Goal: Information Seeking & Learning: Learn about a topic

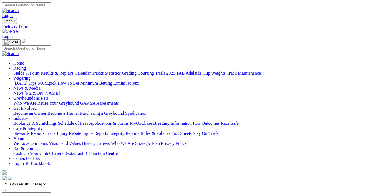
click at [63, 71] on link "Results & Replays" at bounding box center [57, 73] width 33 height 5
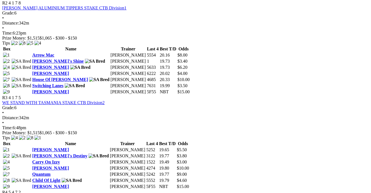
scroll to position [379, 0]
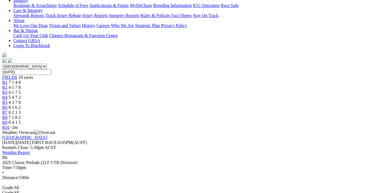
scroll to position [126, 0]
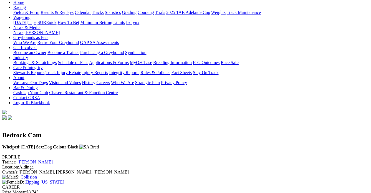
scroll to position [25, 0]
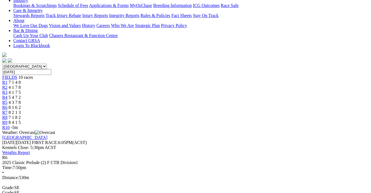
scroll to position [126, 0]
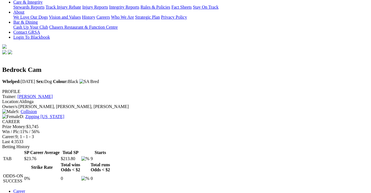
scroll to position [126, 0]
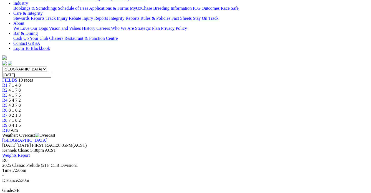
scroll to position [126, 0]
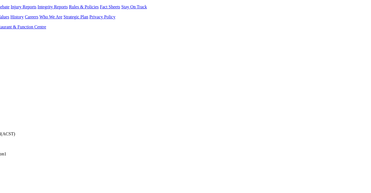
scroll to position [129, 72]
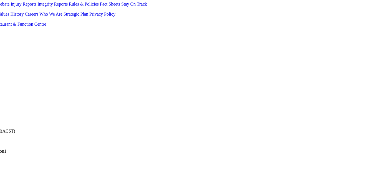
drag, startPoint x: 243, startPoint y: 192, endPoint x: 62, endPoint y: 186, distance: 180.9
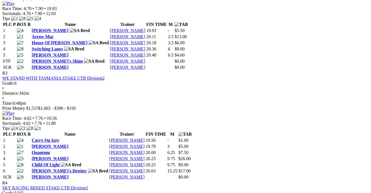
scroll to position [454, 0]
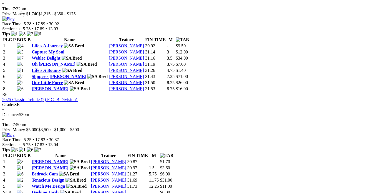
scroll to position [758, 0]
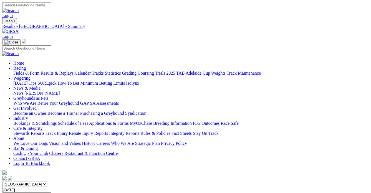
click at [26, 71] on link "Fields & Form" at bounding box center [26, 73] width 26 height 5
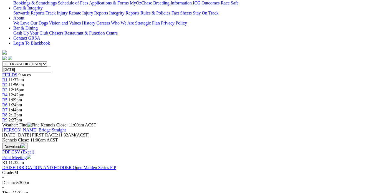
scroll to position [101, 0]
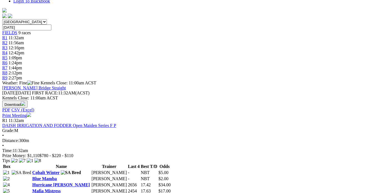
scroll to position [177, 0]
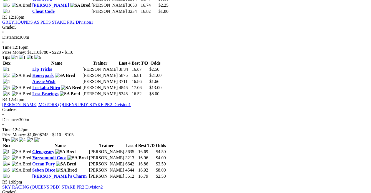
scroll to position [454, 0]
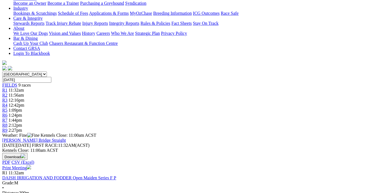
scroll to position [126, 0]
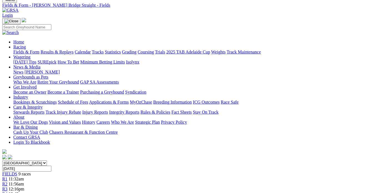
scroll to position [50, 0]
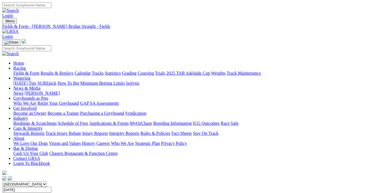
click at [22, 71] on link "Fields & Form" at bounding box center [26, 73] width 26 height 5
click at [73, 71] on link "Results & Replays" at bounding box center [57, 73] width 33 height 5
